Goal: Transaction & Acquisition: Purchase product/service

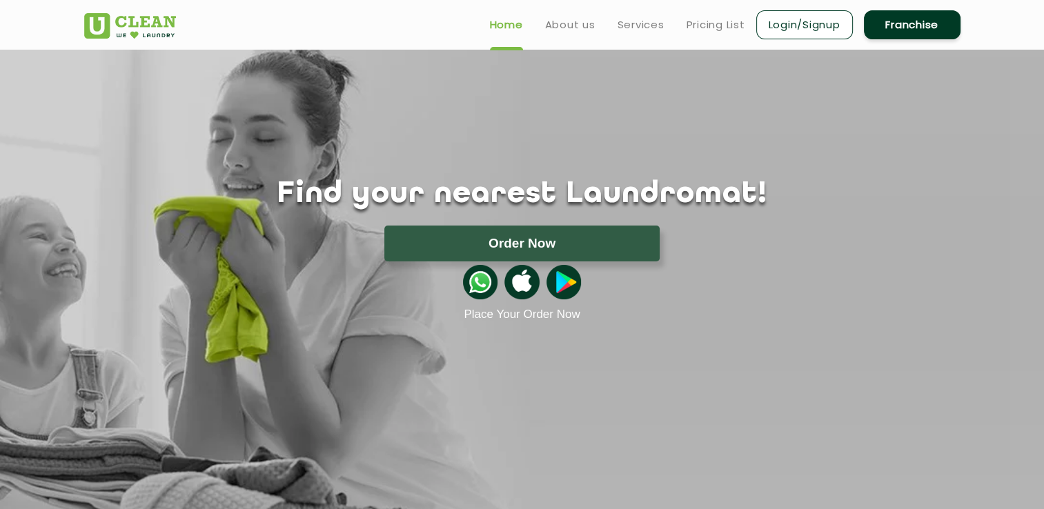
click at [811, 30] on link "Login/Signup" at bounding box center [804, 24] width 97 height 29
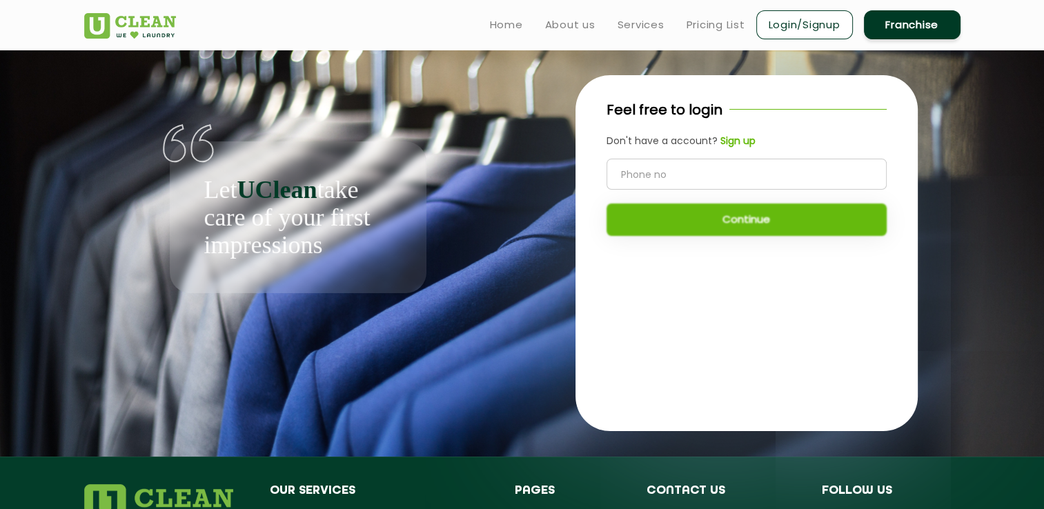
click at [701, 177] on input "tel" at bounding box center [746, 174] width 280 height 31
type input "9004001784"
click at [752, 212] on button "Continue" at bounding box center [746, 219] width 280 height 32
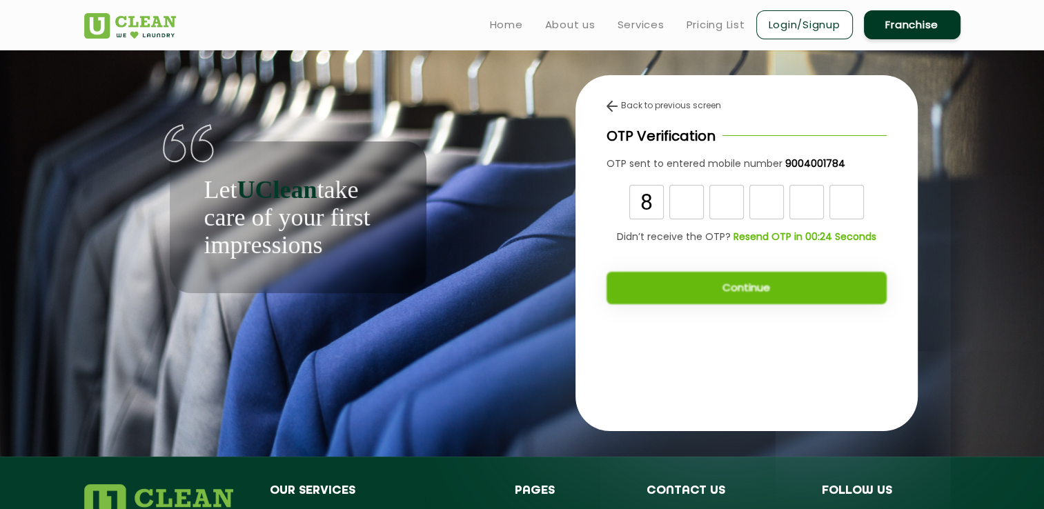
type input "8"
type input "1"
type input "2"
type input "8"
click at [718, 199] on input "text" at bounding box center [726, 202] width 34 height 34
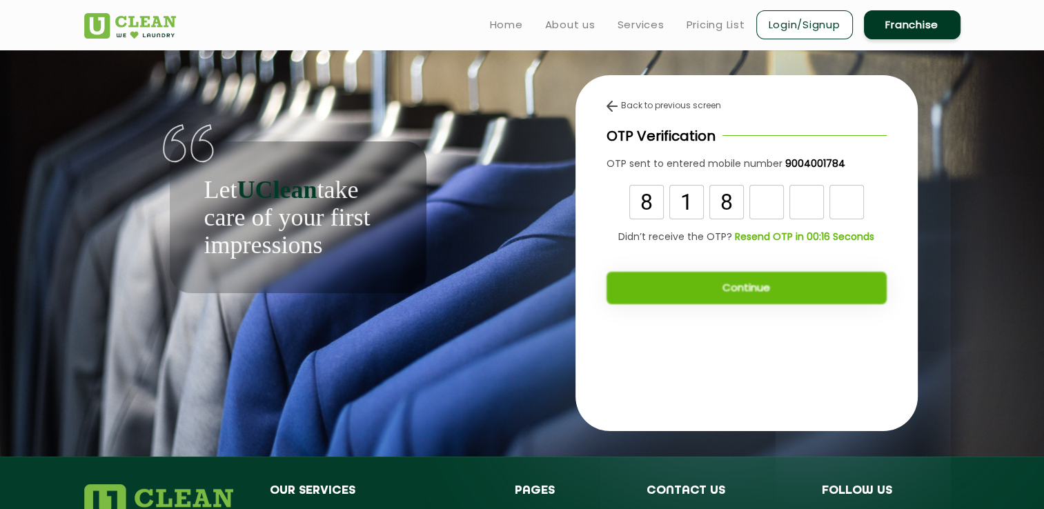
type input "8"
type input "2"
type input "8"
type input "9"
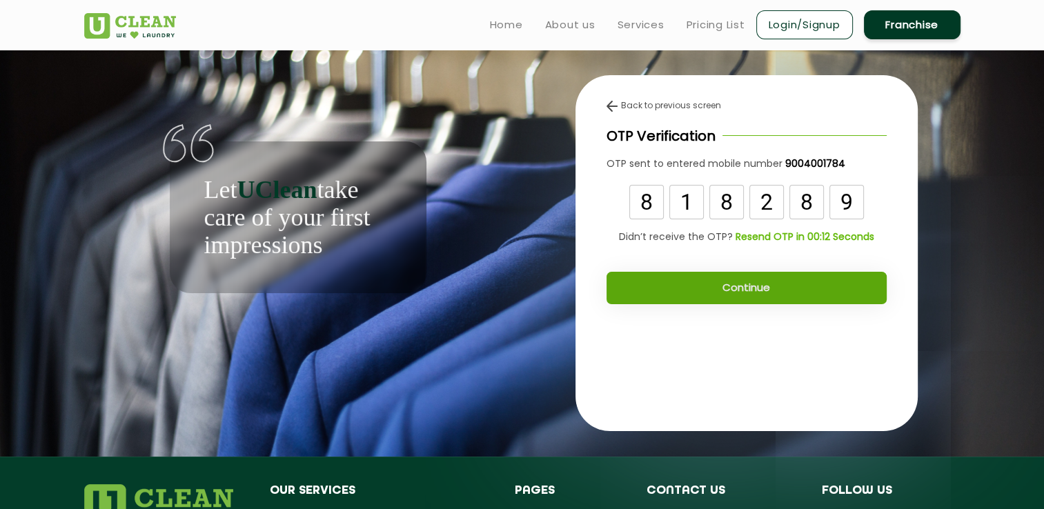
click at [801, 294] on button "Continue" at bounding box center [746, 288] width 280 height 32
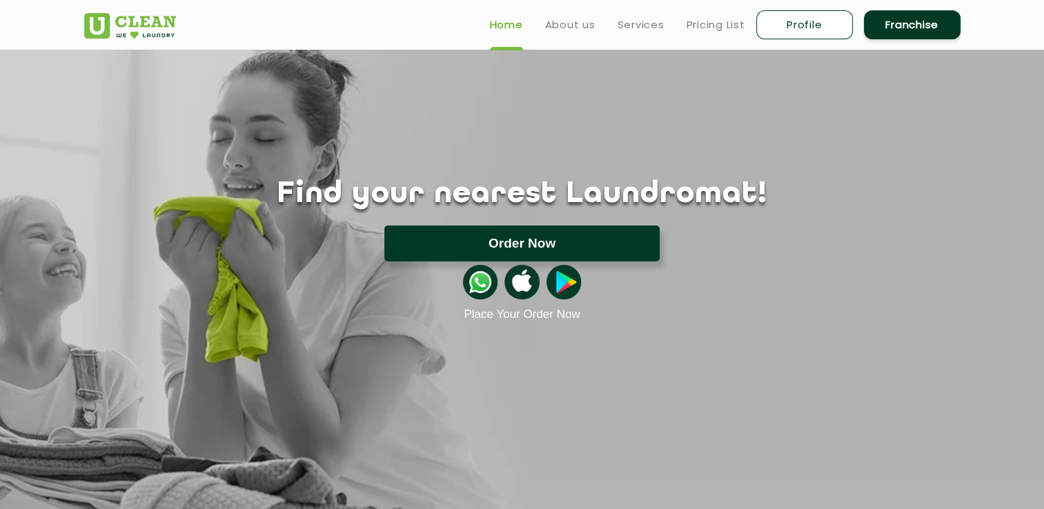
click at [599, 239] on button "Order Now" at bounding box center [521, 244] width 275 height 36
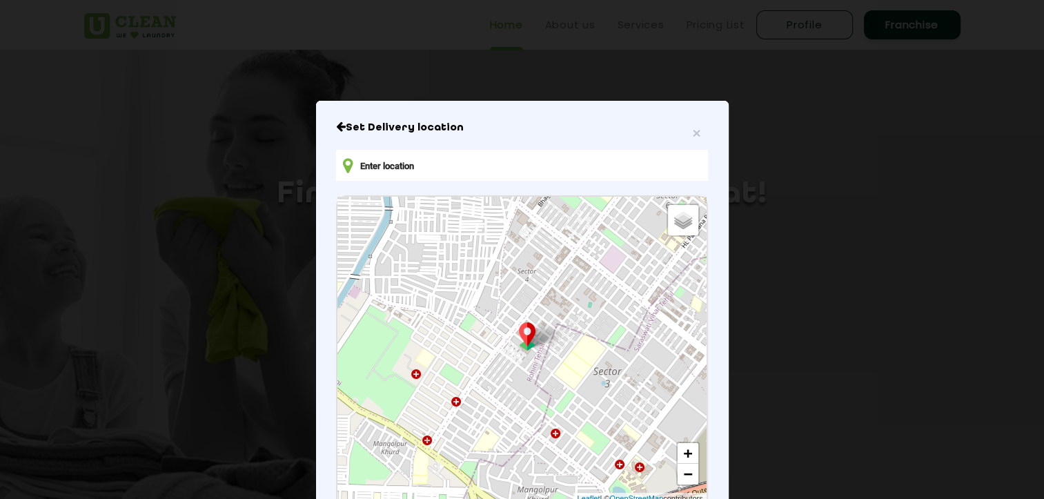
click at [469, 163] on input "text" at bounding box center [521, 165] width 371 height 31
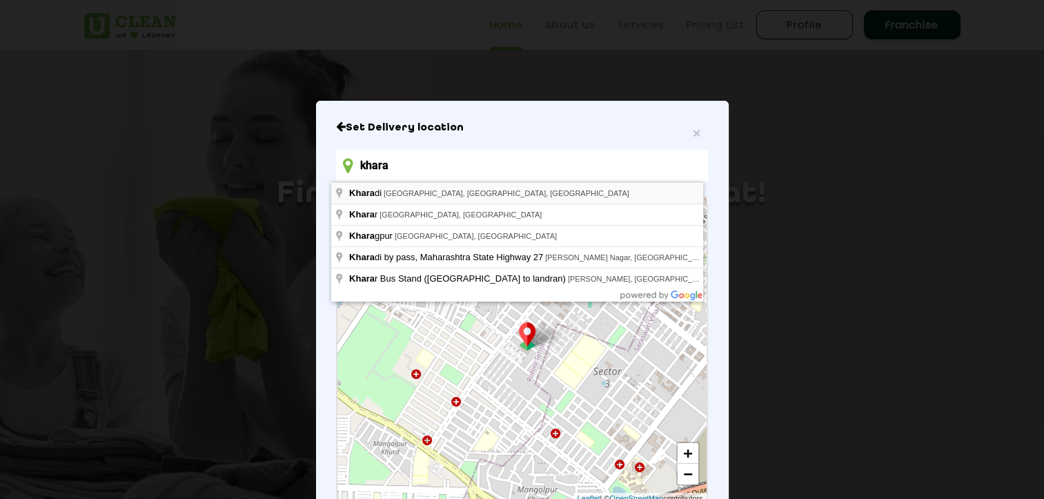
type input "[DEMOGRAPHIC_DATA], [GEOGRAPHIC_DATA], [GEOGRAPHIC_DATA], [GEOGRAPHIC_DATA]"
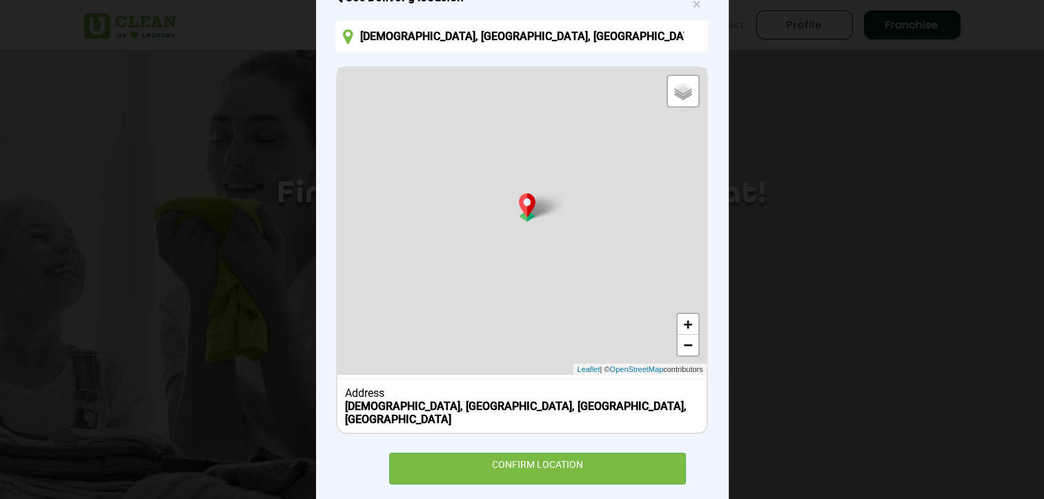
scroll to position [143, 0]
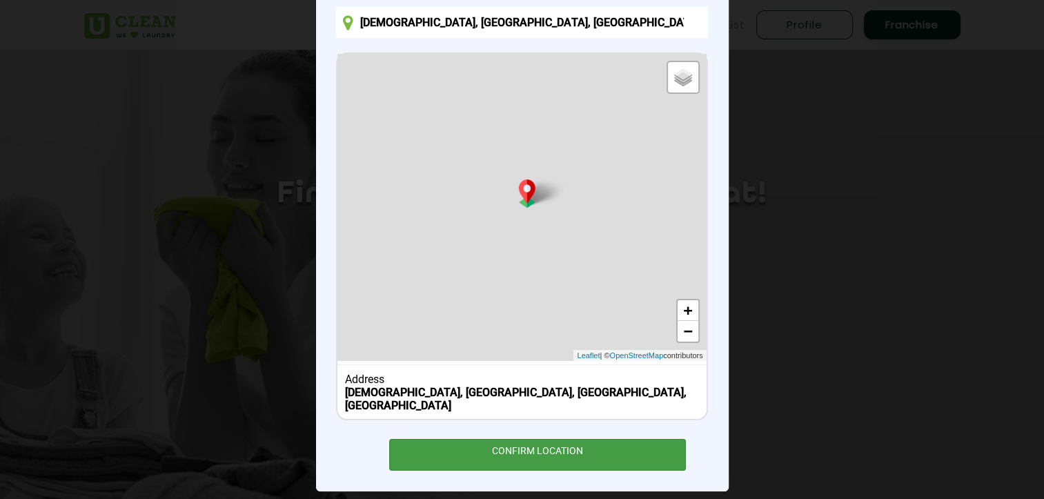
click at [552, 439] on div "CONFIRM LOCATION" at bounding box center [537, 454] width 297 height 31
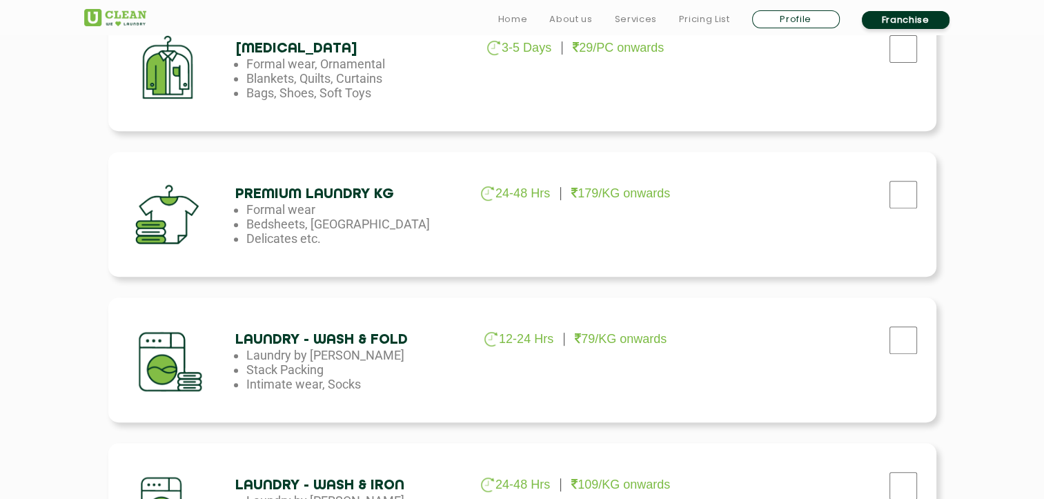
scroll to position [559, 0]
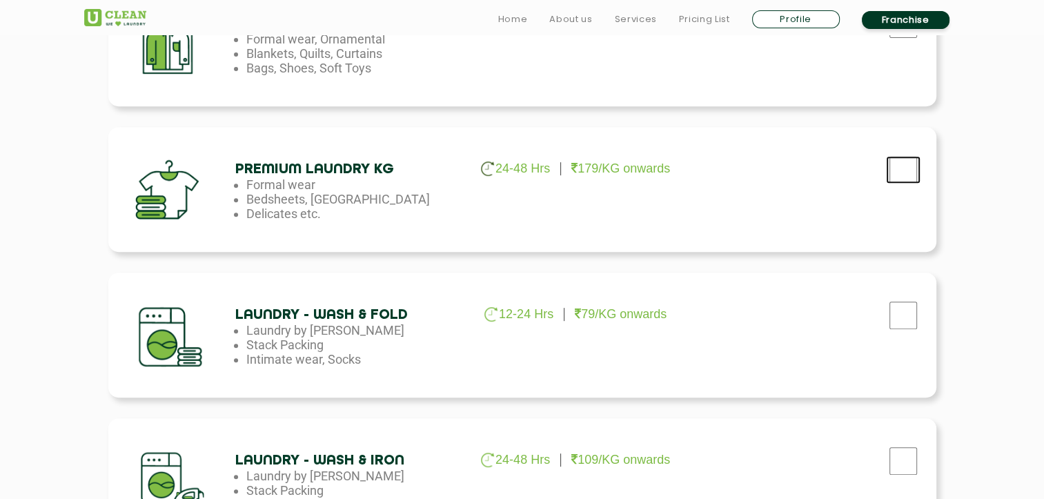
click at [910, 38] on input "checkbox" at bounding box center [903, 24] width 34 height 28
checkbox input "true"
click at [905, 38] on input "checkbox" at bounding box center [903, 24] width 34 height 28
checkbox input "true"
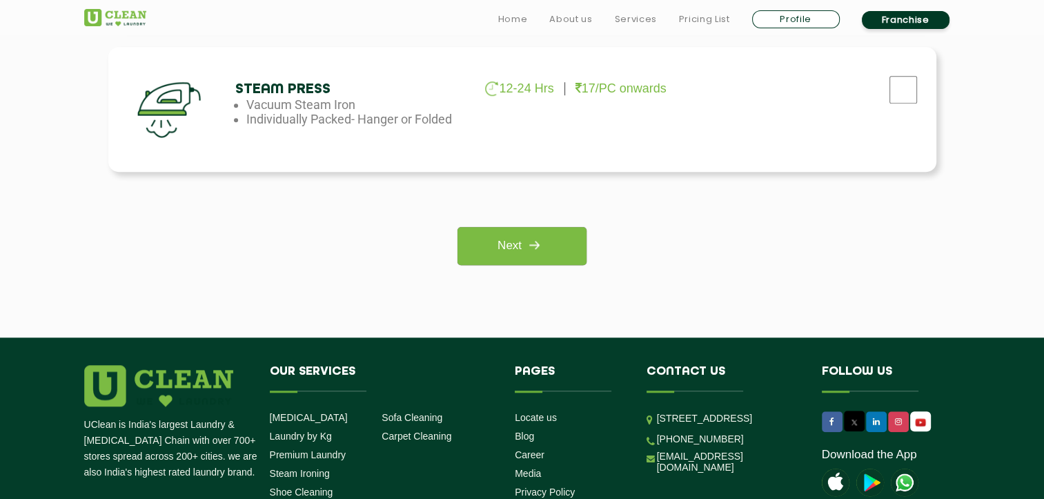
scroll to position [1102, 0]
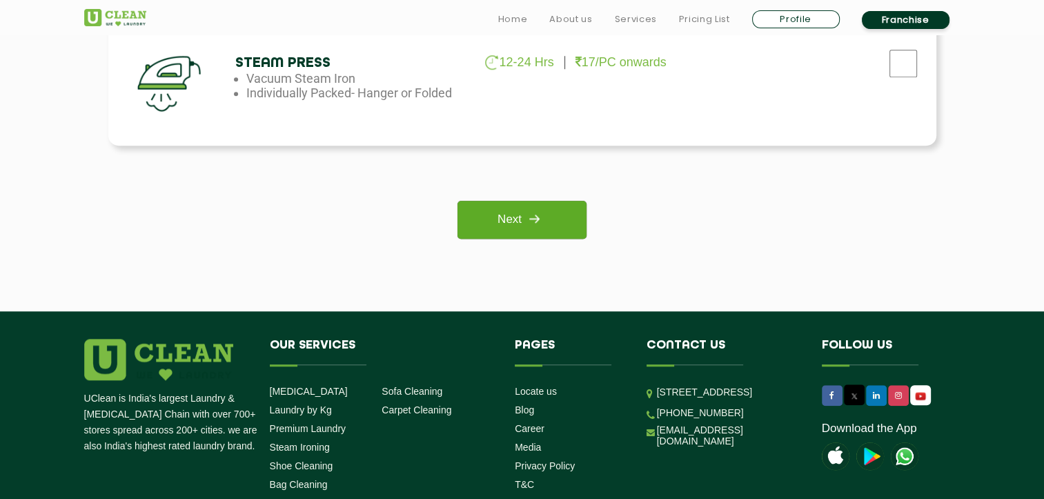
click at [541, 226] on img at bounding box center [533, 218] width 25 height 25
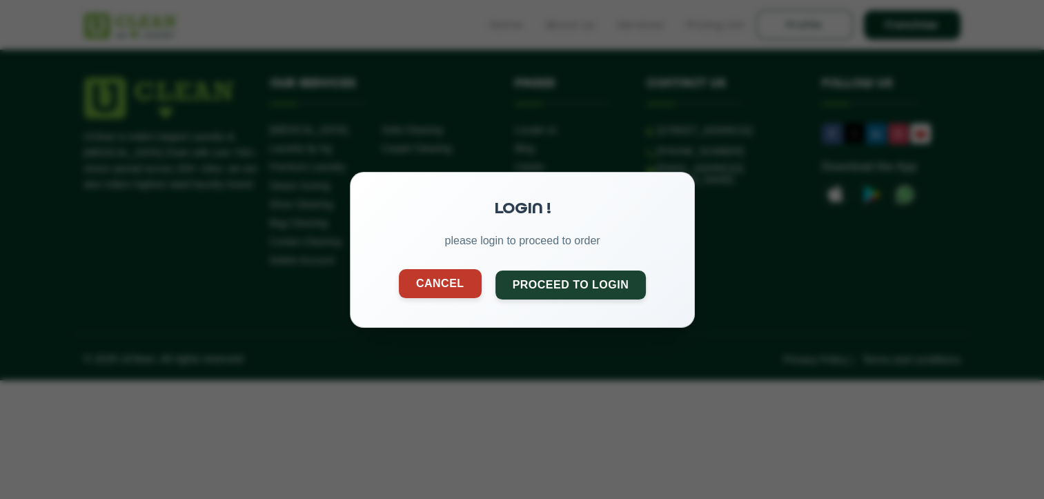
click at [444, 283] on button "Cancel" at bounding box center [439, 282] width 83 height 29
